Goal: Information Seeking & Learning: Learn about a topic

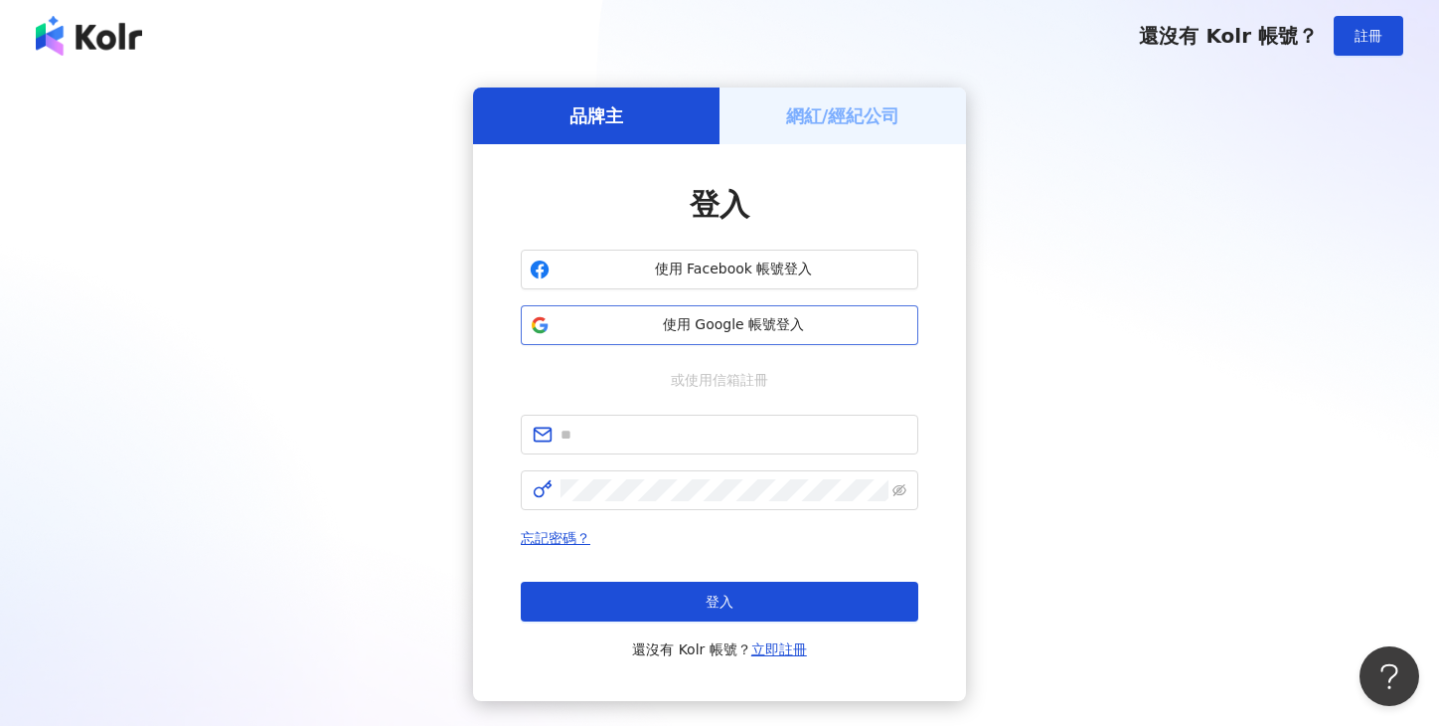
click at [689, 324] on span "使用 Google 帳號登入" at bounding box center [734, 325] width 352 height 20
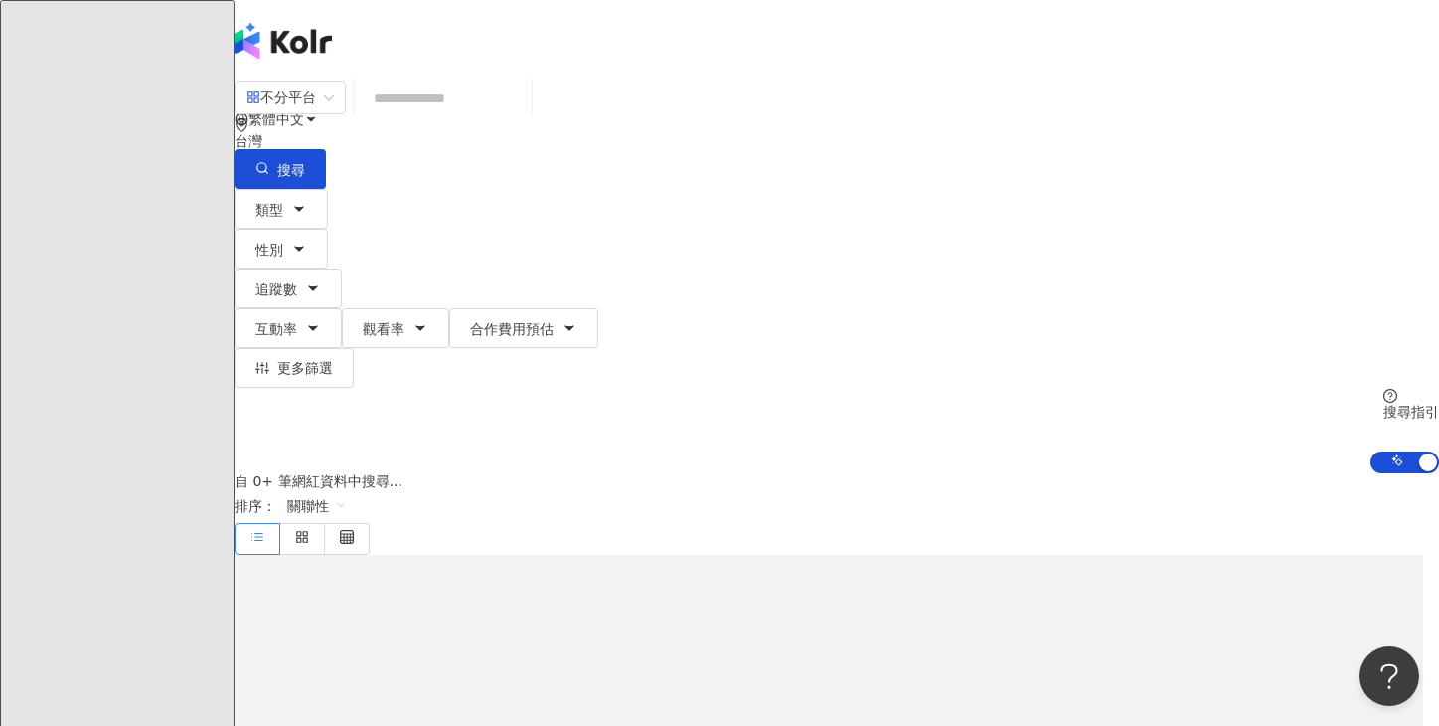
type input "**********"
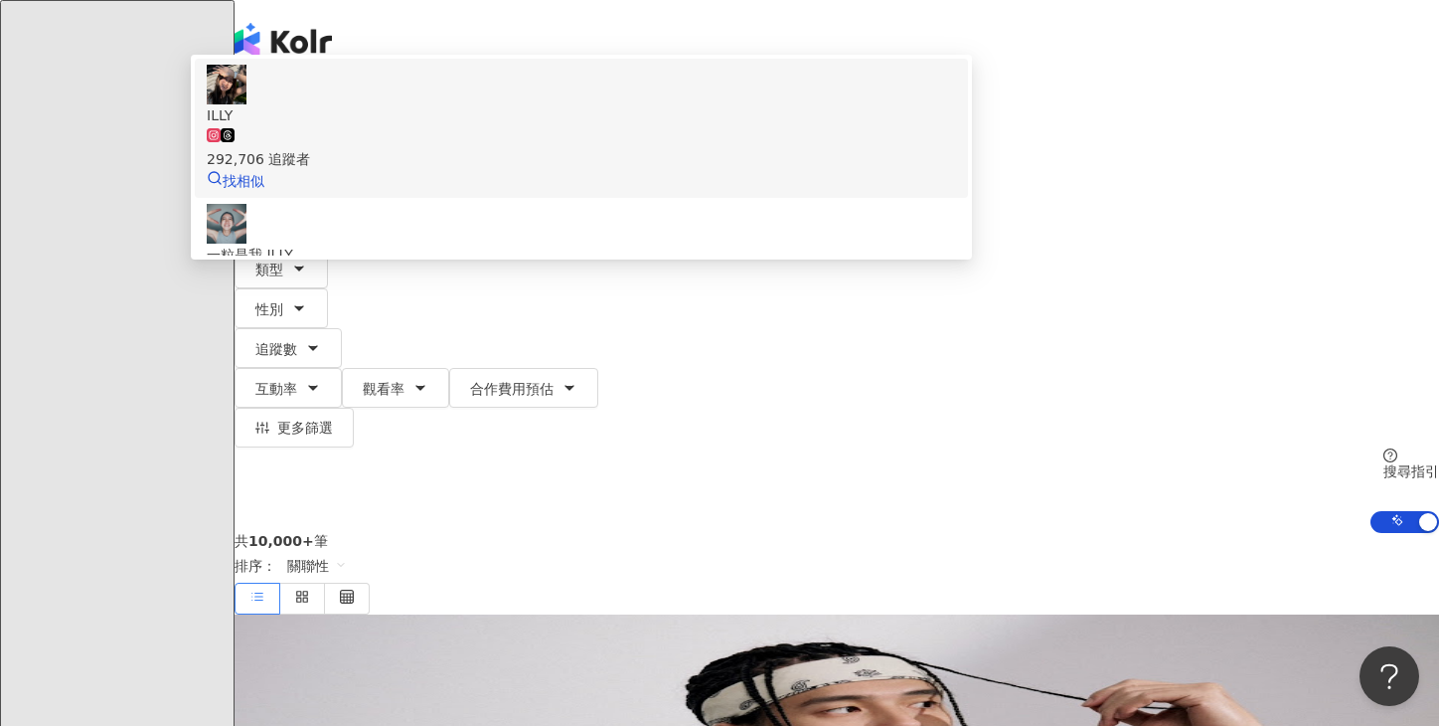
click at [531, 126] on span "ILLY" at bounding box center [581, 115] width 749 height 22
